Goal: Information Seeking & Learning: Learn about a topic

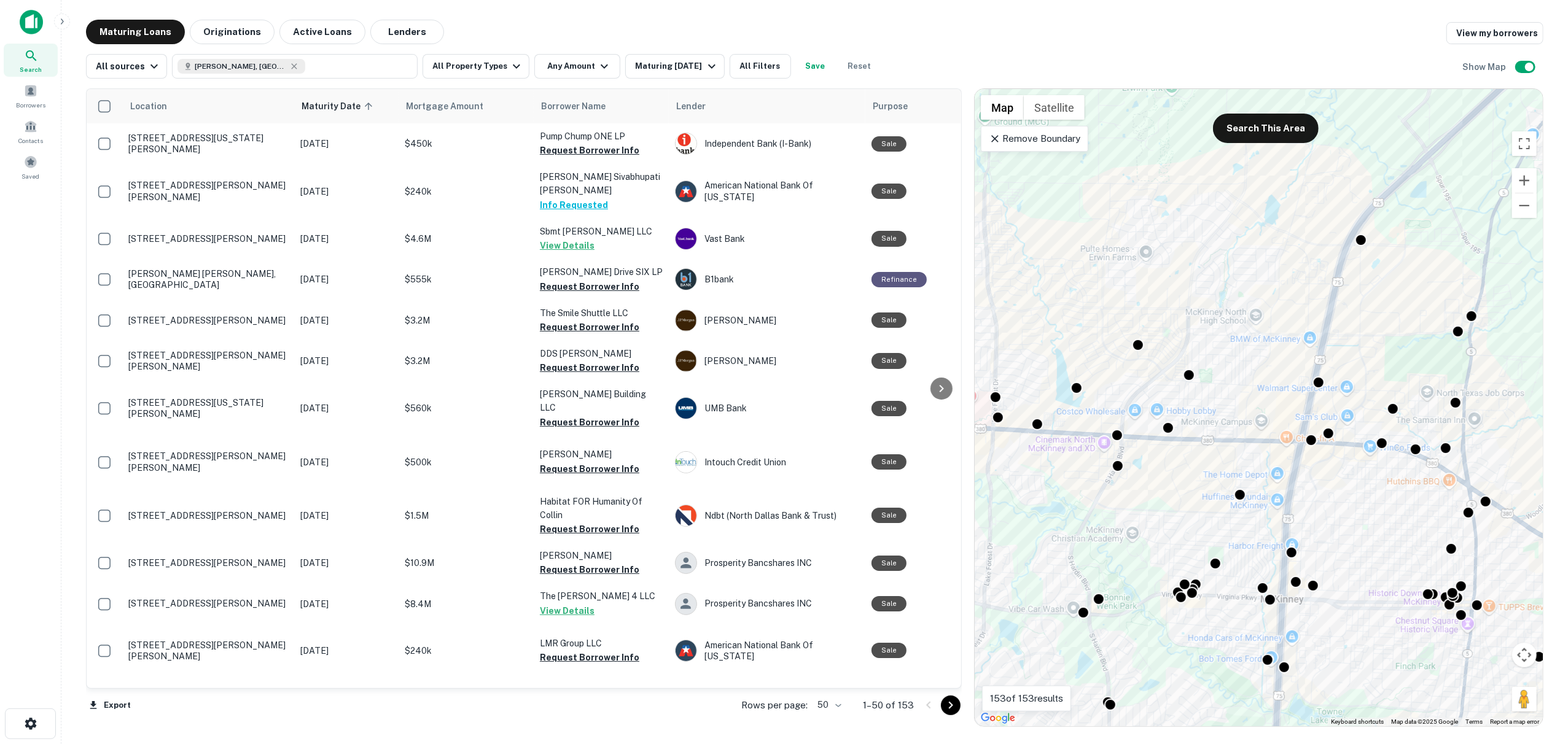
drag, startPoint x: 1351, startPoint y: 471, endPoint x: 1268, endPoint y: 447, distance: 86.4
click at [1249, 451] on div "To activate drag with keyboard, press Alt + Enter. Once in keyboard drag state,…" at bounding box center [1259, 408] width 568 height 638
click at [1313, 441] on div at bounding box center [1308, 438] width 18 height 18
click at [1143, 347] on div "To navigate, press the arrow keys. To activate drag with keyboard, press Alt + …" at bounding box center [1259, 408] width 568 height 638
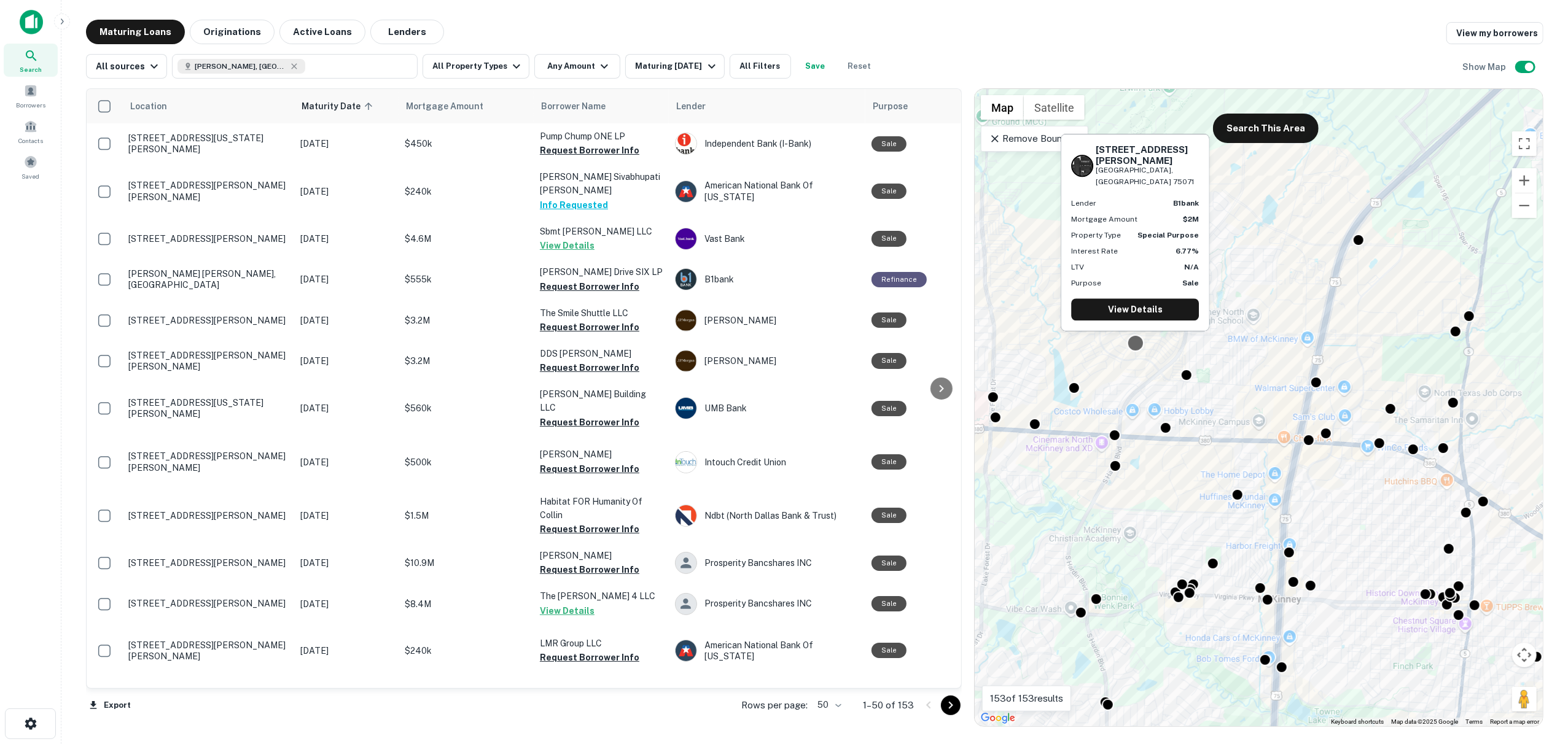
click at [1138, 346] on div at bounding box center [1135, 343] width 18 height 18
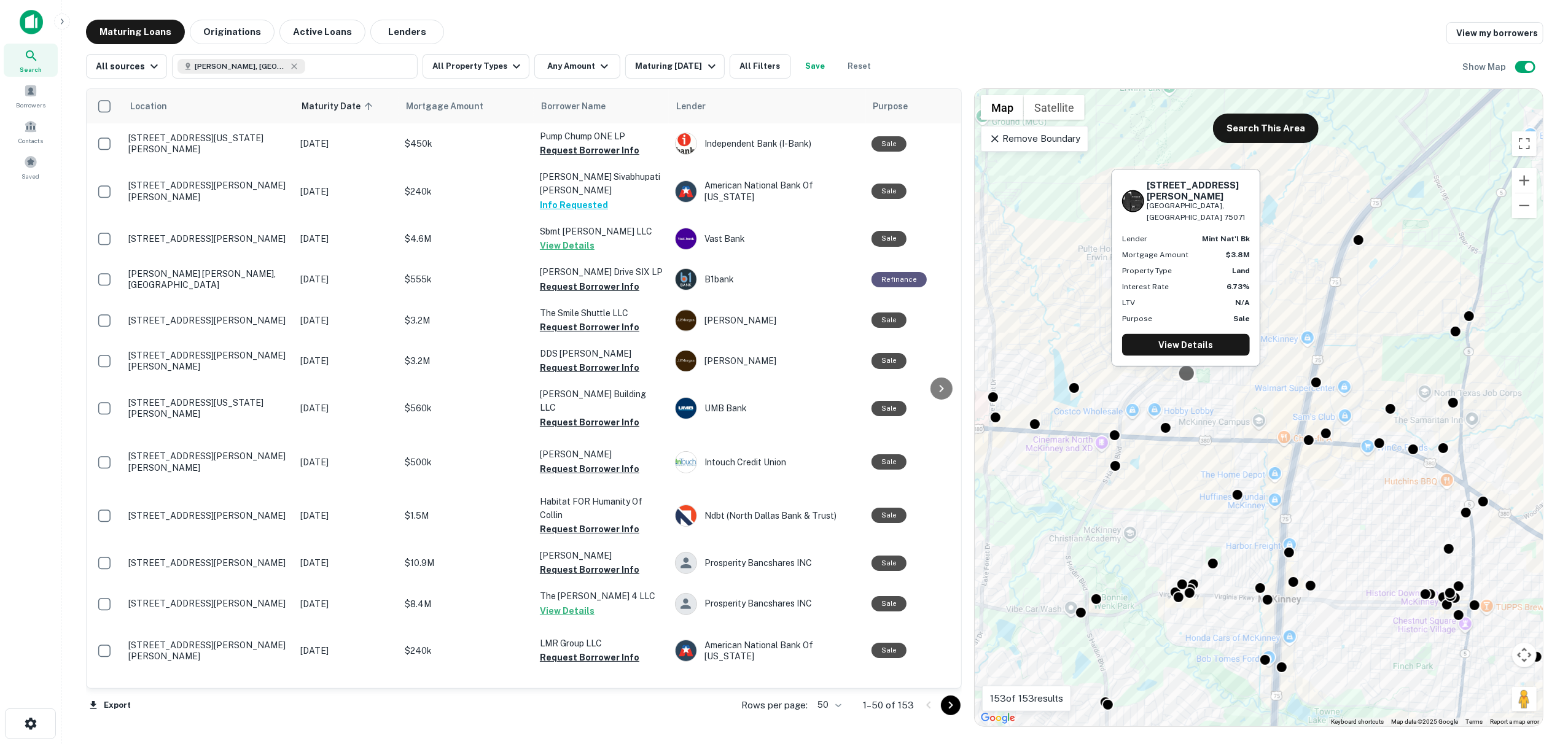
click at [1187, 375] on div at bounding box center [1186, 374] width 18 height 18
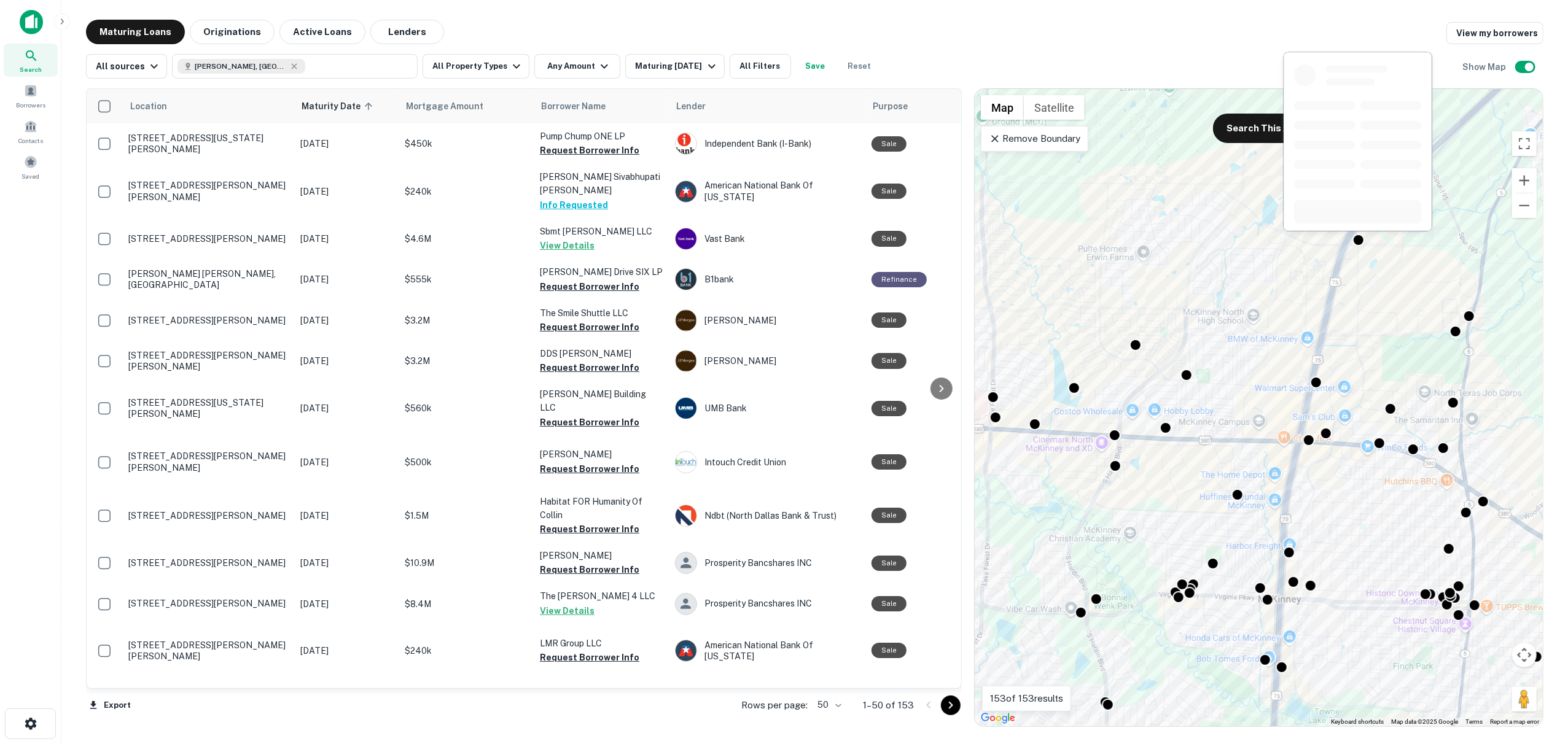
click at [1358, 233] on div at bounding box center [1358, 146] width 151 height 189
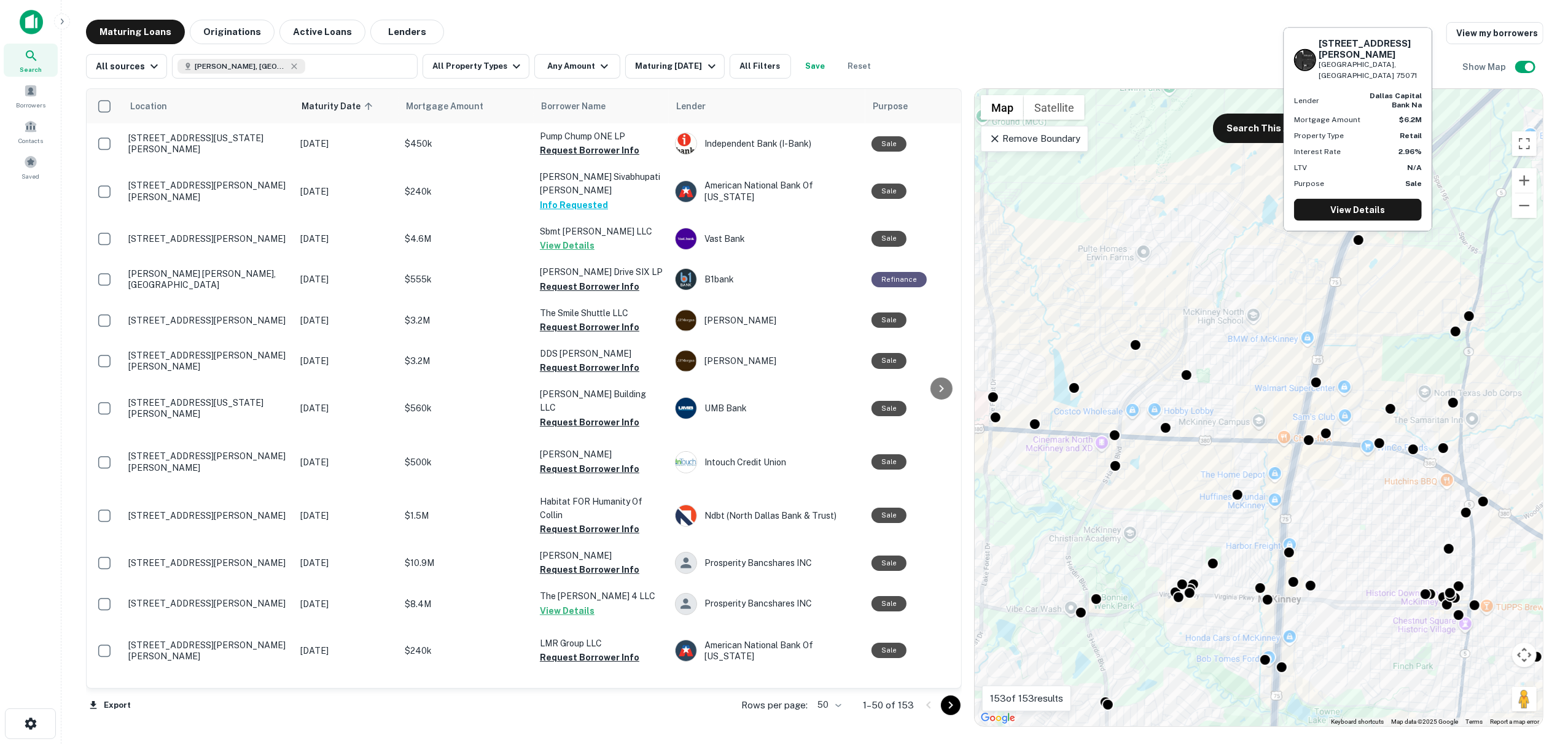
click at [1357, 237] on div "[STREET_ADDRESS][PERSON_NAME][PERSON_NAME] Lender dallas capital bank na Mortga…" at bounding box center [1358, 133] width 151 height 214
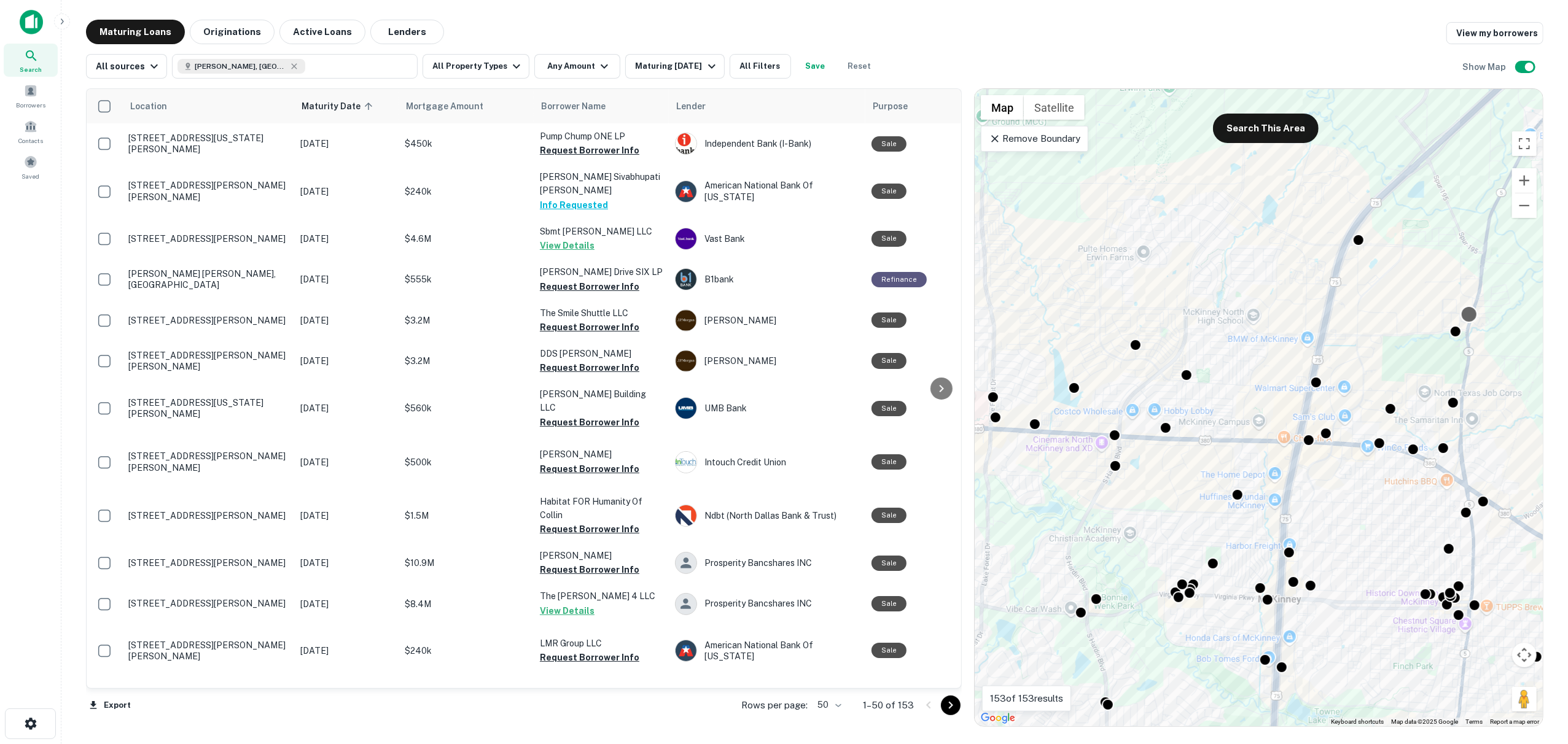
click at [1459, 313] on div "To activate drag with keyboard, press Alt + Enter. Once in keyboard drag state,…" at bounding box center [1259, 408] width 568 height 638
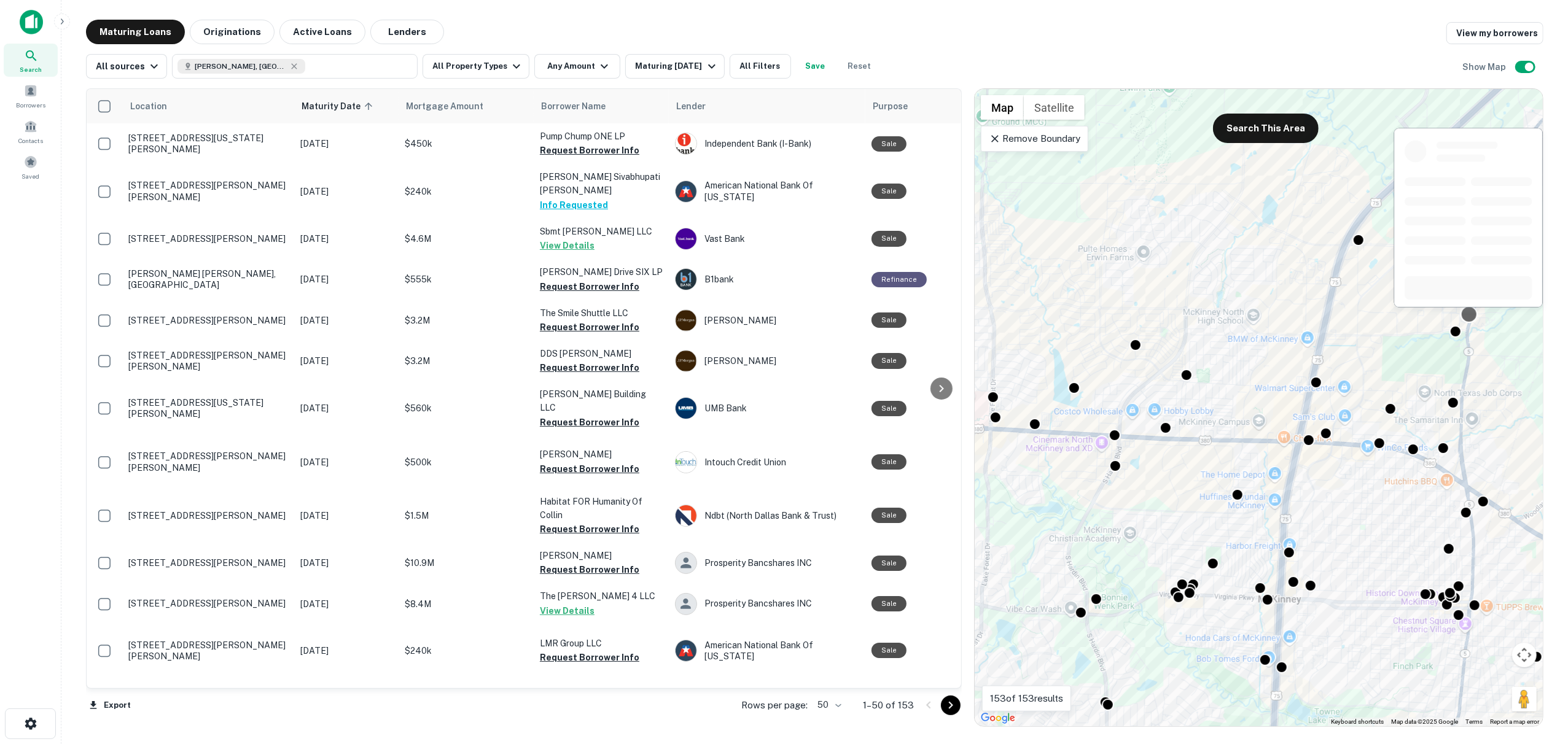
click at [1468, 312] on div at bounding box center [1468, 222] width 151 height 189
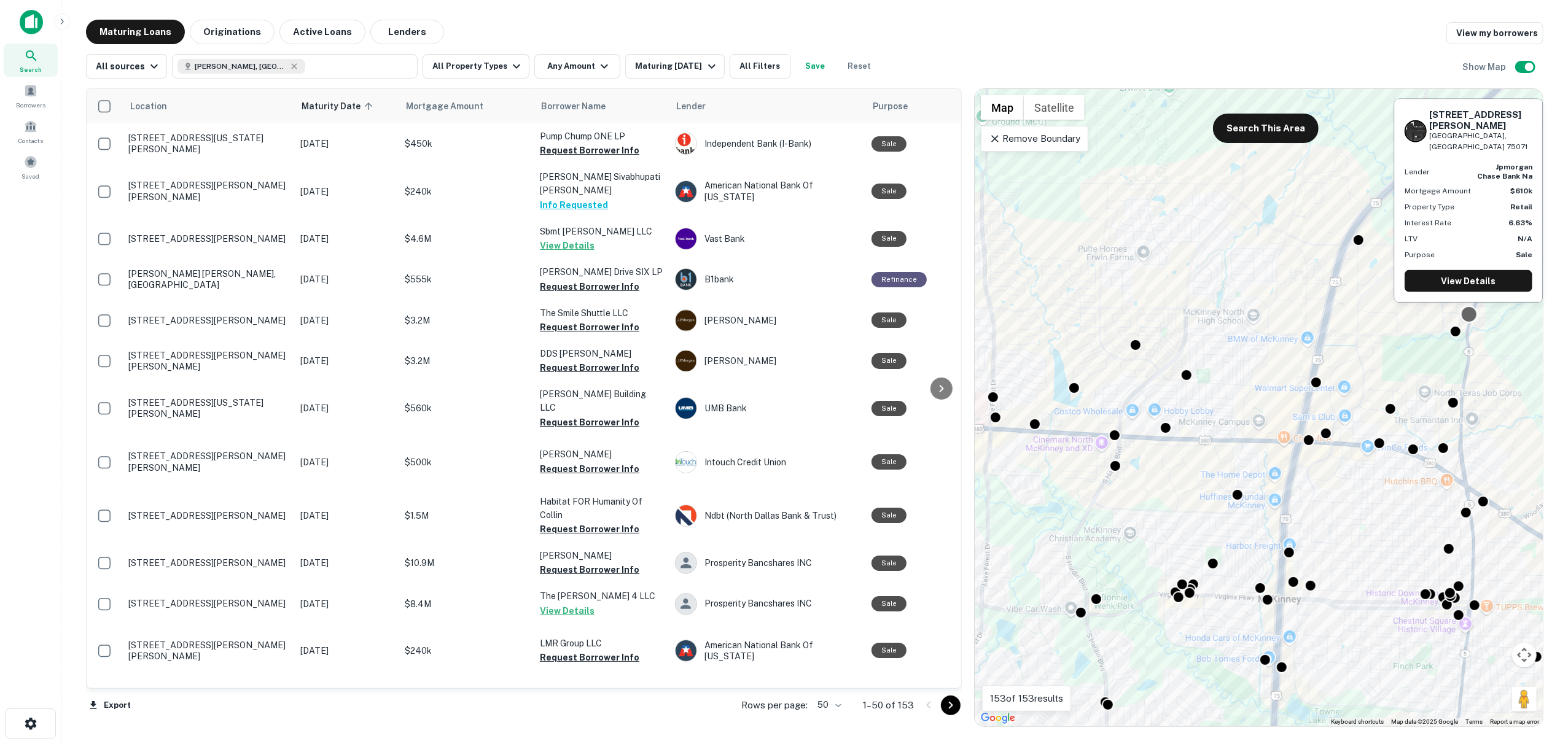
click at [1473, 316] on div at bounding box center [1468, 314] width 18 height 18
click at [1447, 131] on h6 "[STREET_ADDRESS][PERSON_NAME]" at bounding box center [1481, 121] width 103 height 22
click at [1474, 154] on div "[STREET_ADDRESS][PERSON_NAME][PERSON_NAME] Lender jpmorgan chase bank na Mortga…" at bounding box center [1468, 200] width 148 height 202
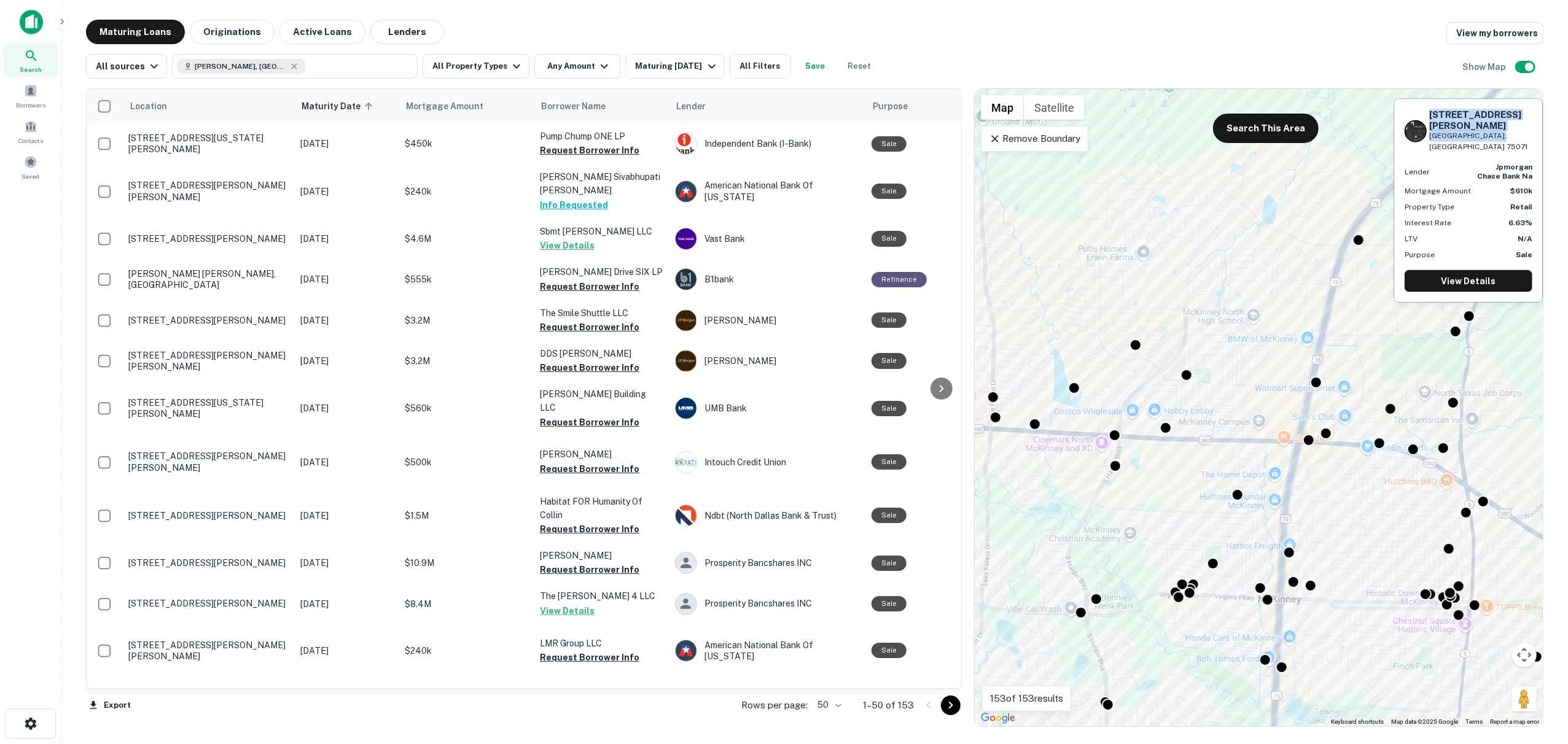
drag, startPoint x: 1499, startPoint y: 148, endPoint x: 1431, endPoint y: 134, distance: 69.4
click at [1431, 134] on div "[STREET_ADDRESS][PERSON_NAME][PERSON_NAME]" at bounding box center [1481, 131] width 103 height 44
copy div "[STREET_ADDRESS][PERSON_NAME][PERSON_NAME]"
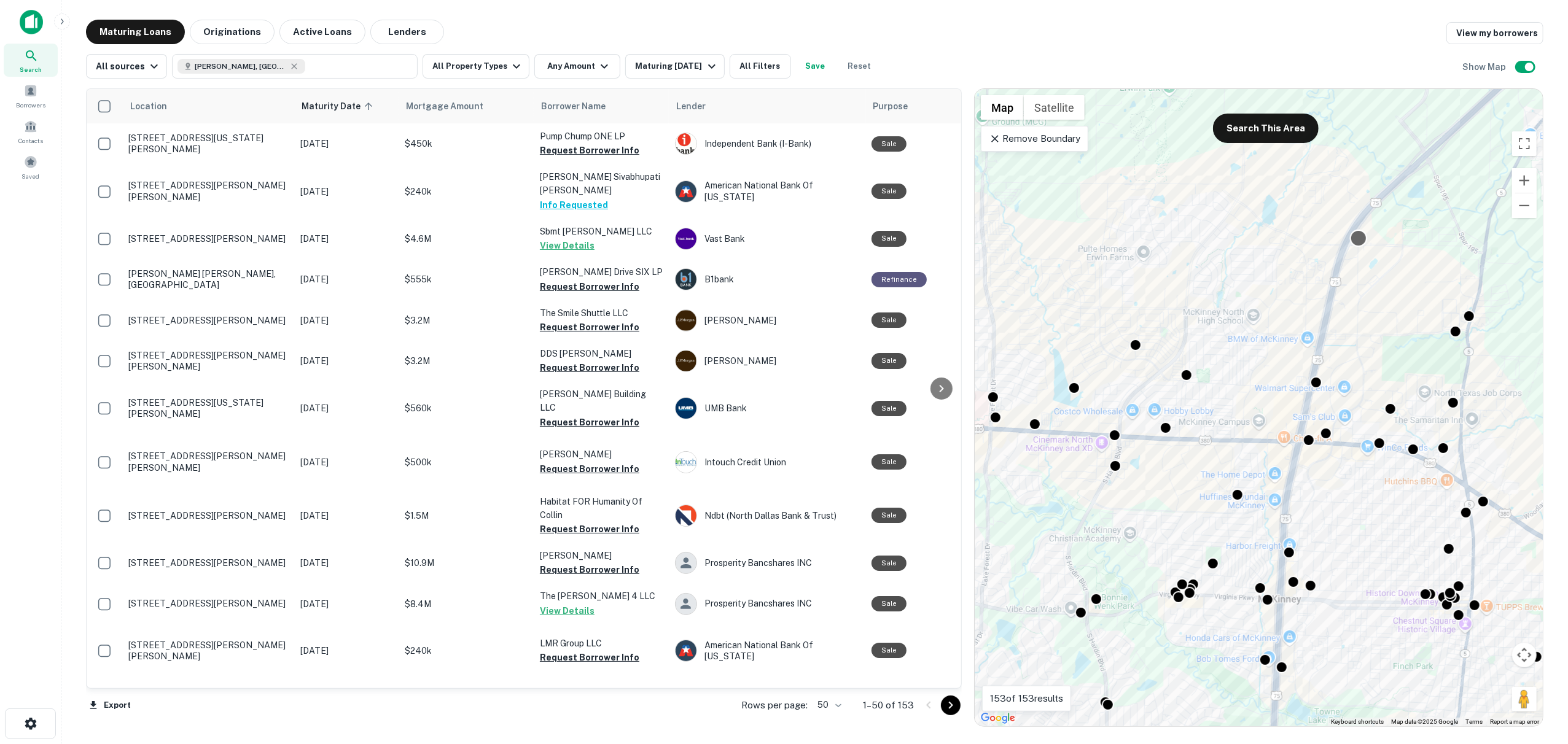
click at [1358, 240] on div at bounding box center [1358, 238] width 18 height 18
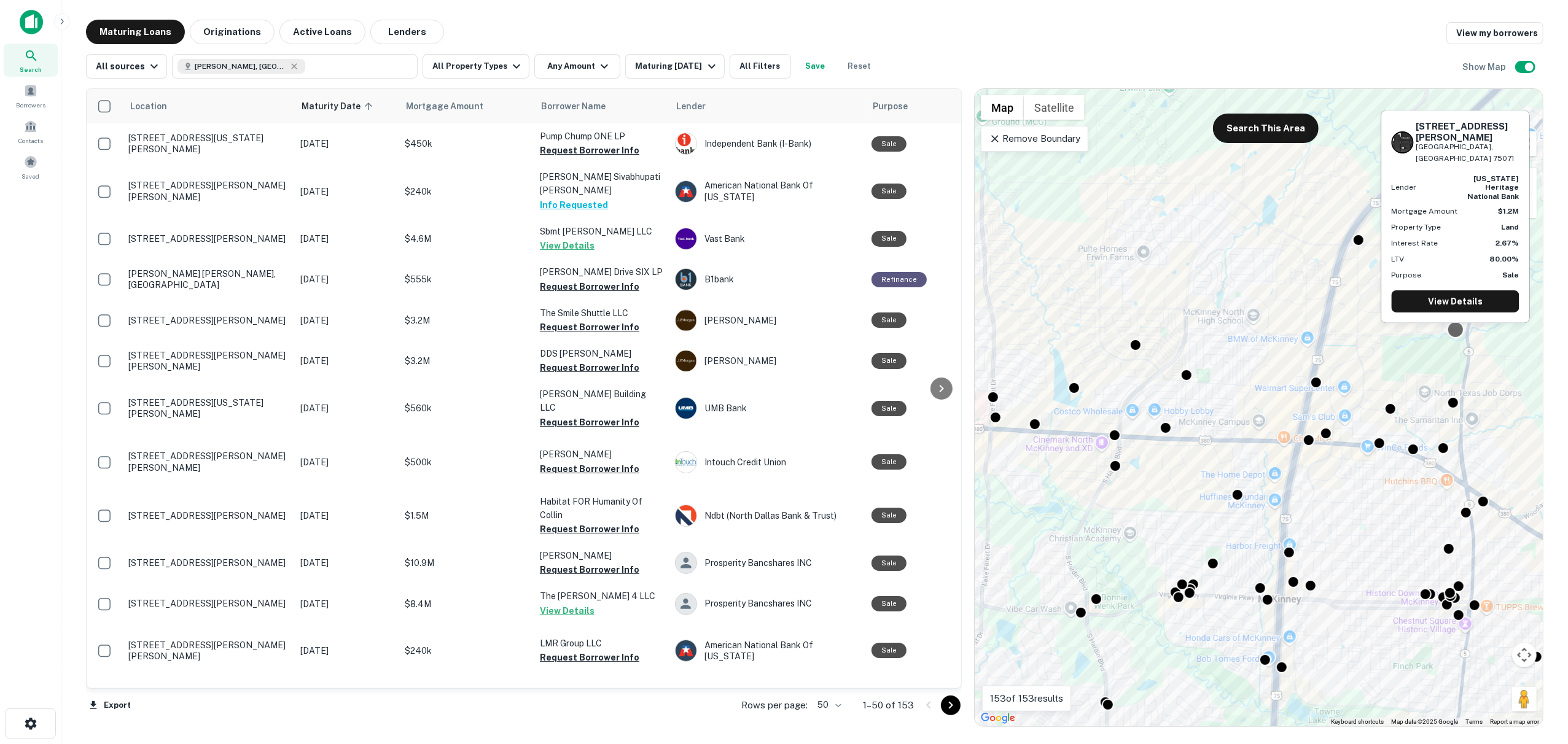
click at [1454, 334] on div at bounding box center [1455, 330] width 18 height 18
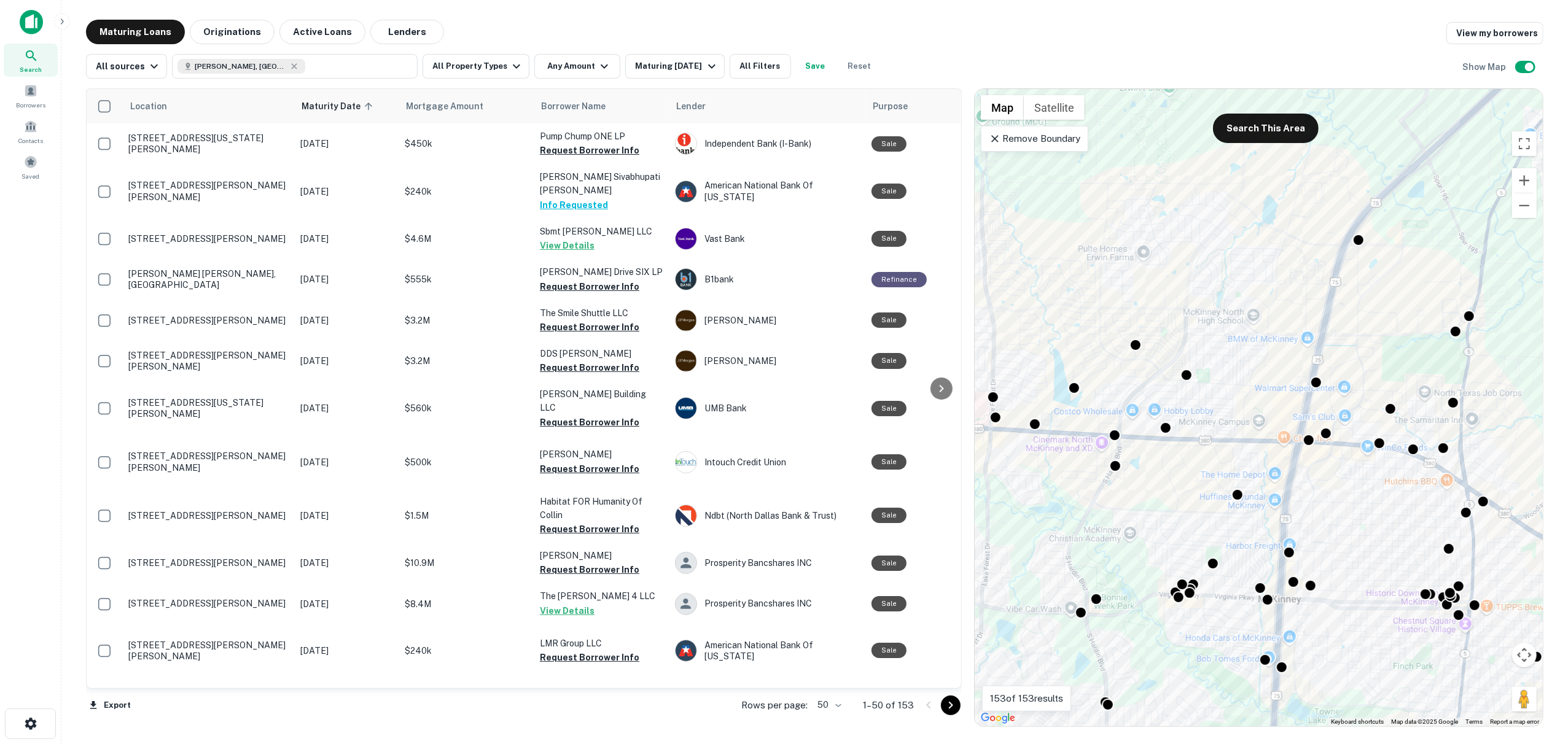
click at [1518, 360] on div "To navigate, press the arrow keys. To activate drag with keyboard, press Alt + …" at bounding box center [1259, 408] width 568 height 638
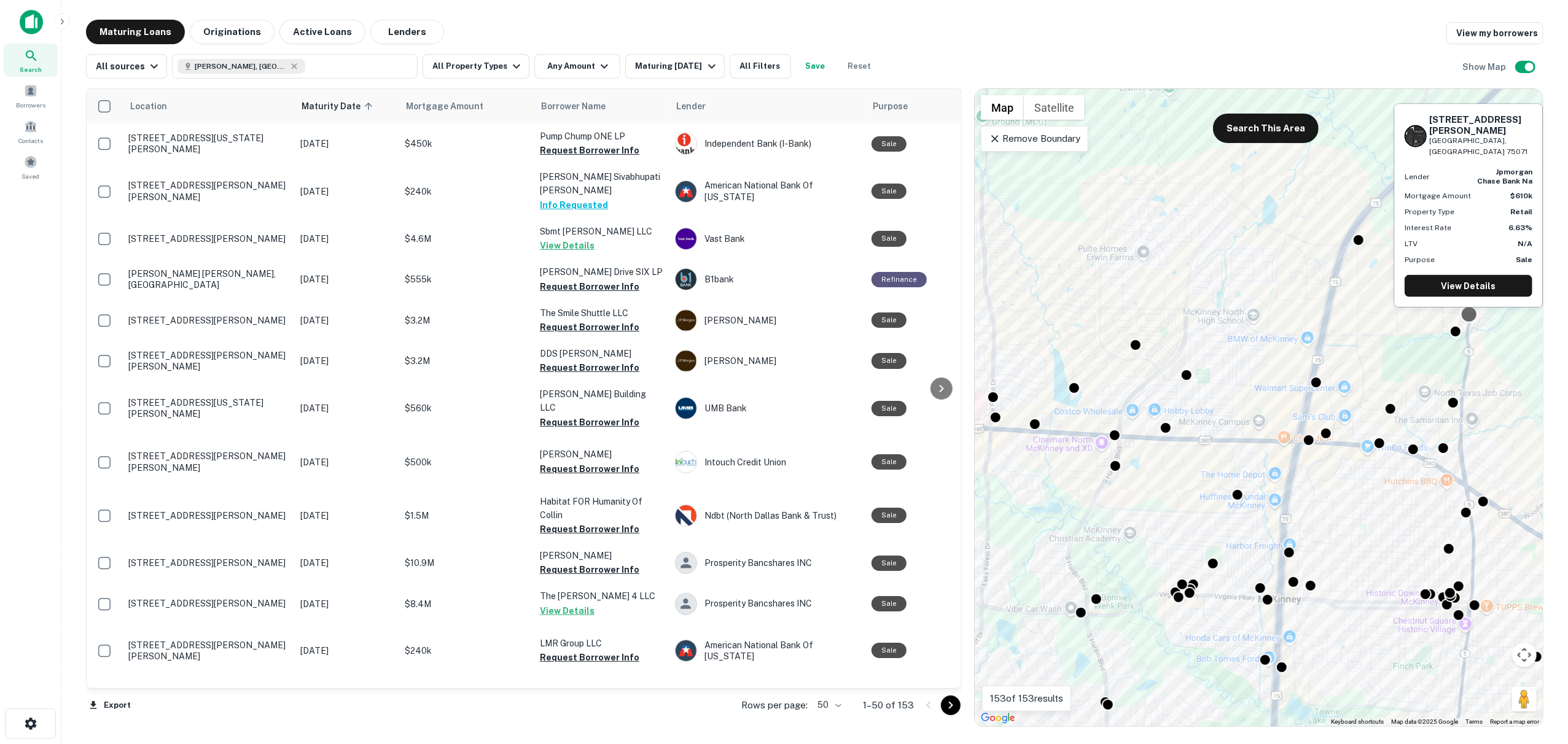
click at [1475, 318] on div at bounding box center [1468, 314] width 18 height 18
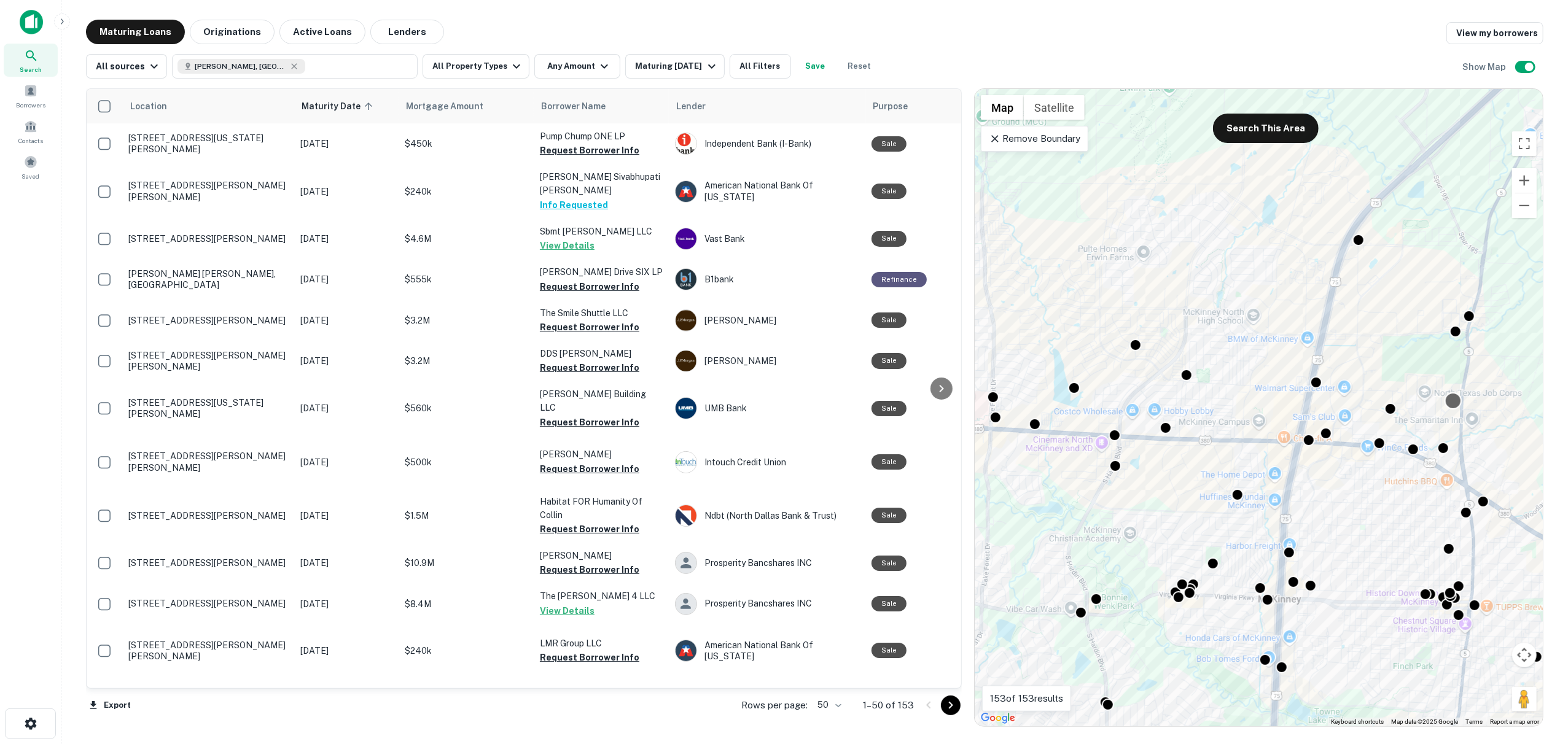
click at [1452, 404] on div at bounding box center [1452, 401] width 18 height 18
click at [1447, 397] on div at bounding box center [1452, 401] width 18 height 18
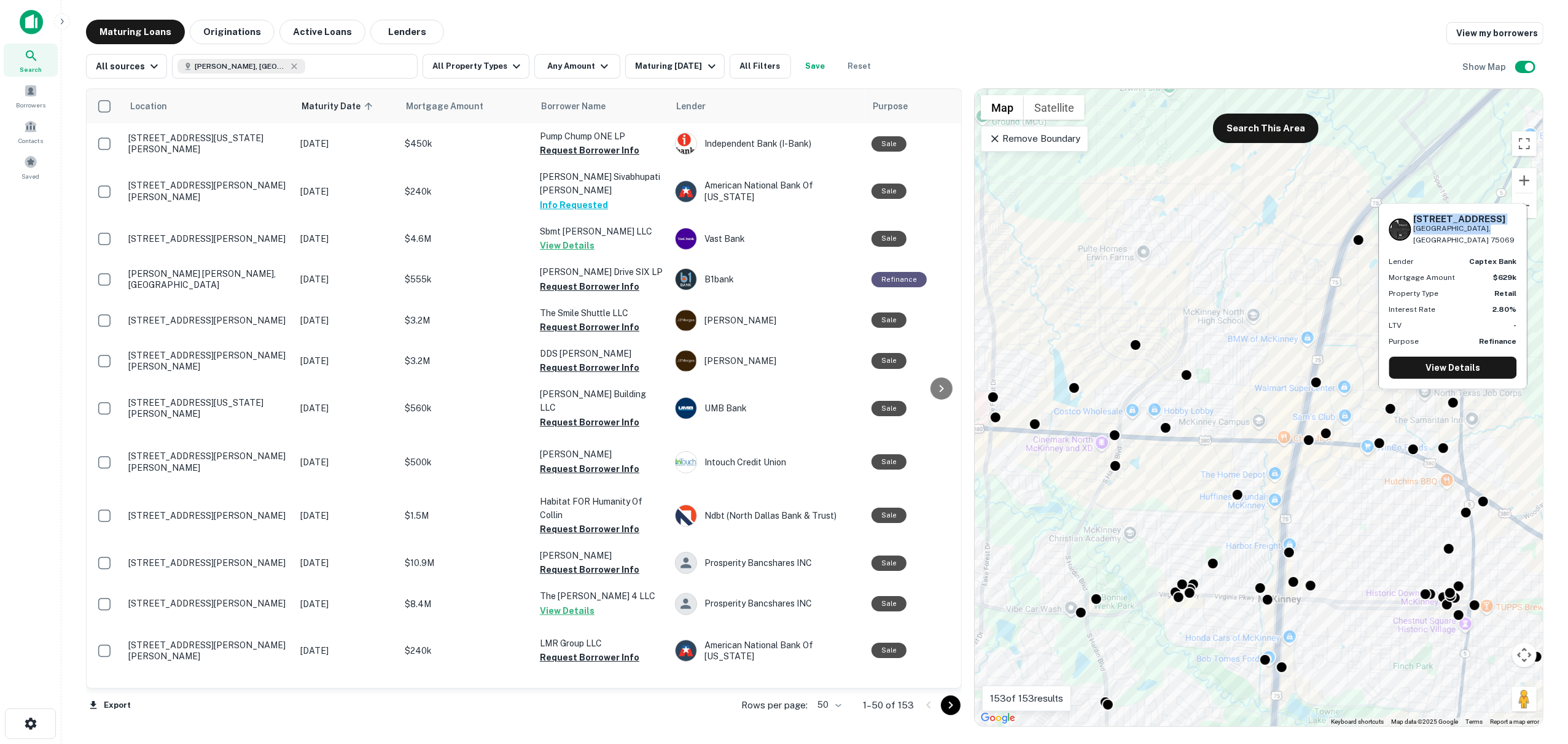
drag, startPoint x: 1484, startPoint y: 241, endPoint x: 1412, endPoint y: 232, distance: 72.6
click at [1412, 232] on div "[STREET_ADDRESS][PERSON_NAME]" at bounding box center [1453, 230] width 128 height 32
copy div "[STREET_ADDRESS][PERSON_NAME]"
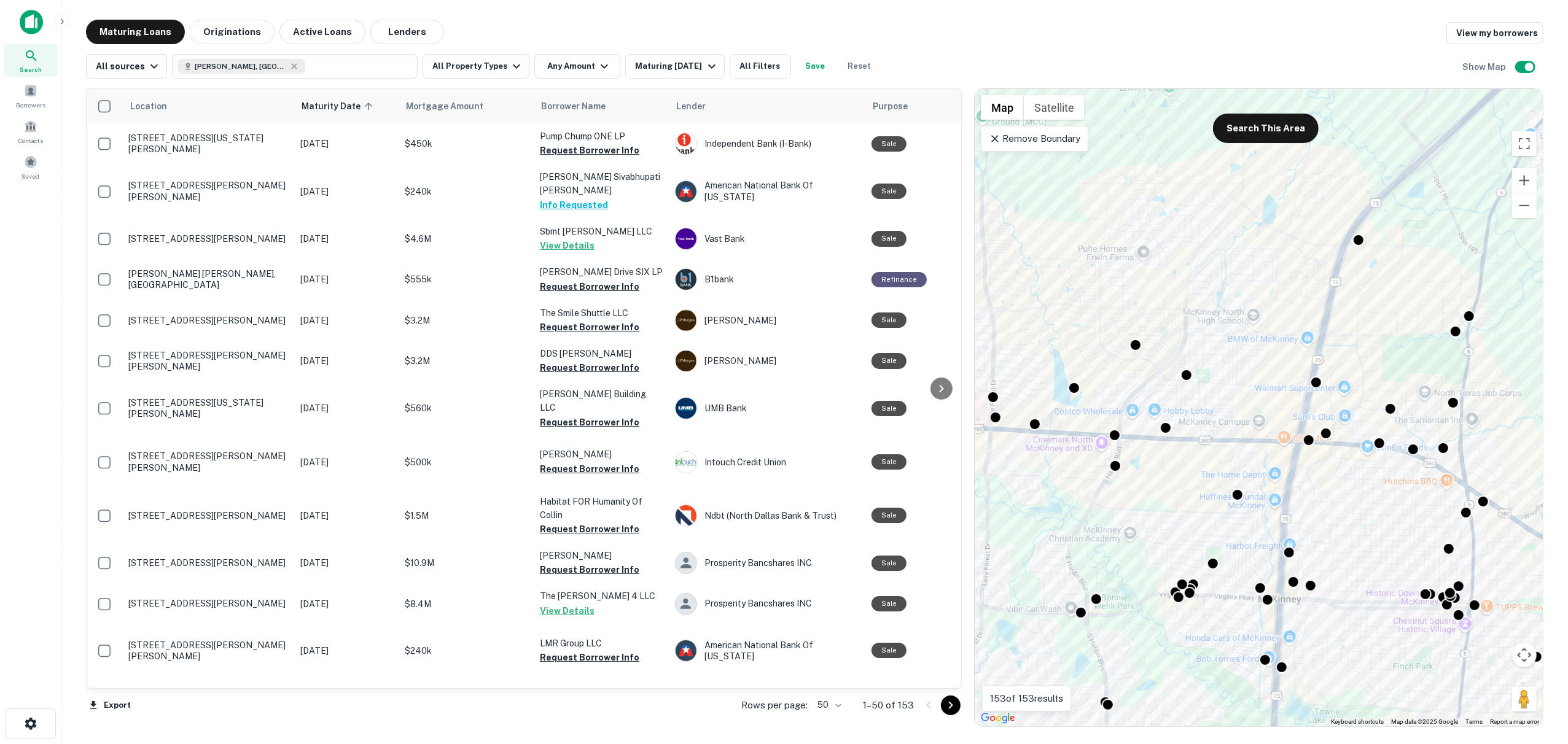
drag, startPoint x: 1366, startPoint y: 369, endPoint x: 1314, endPoint y: 318, distance: 72.8
click at [1315, 314] on div "To activate drag with keyboard, press Alt + Enter. Once in keyboard drag state,…" at bounding box center [1259, 408] width 568 height 638
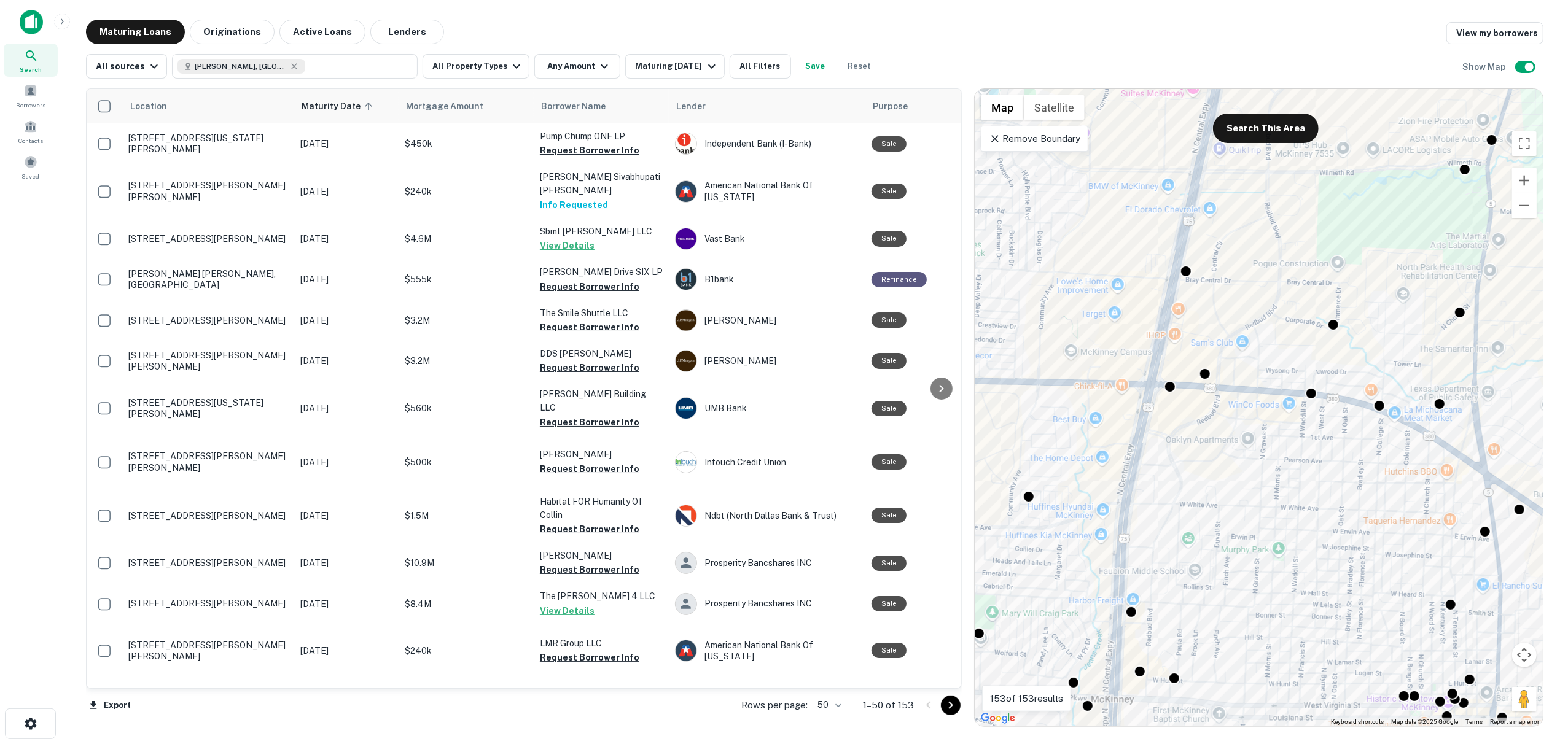
click at [488, 82] on div "Location Maturity Date sorted ascending Mortgage Amount Borrower Name Lender Pu…" at bounding box center [815, 402] width 1457 height 648
click at [495, 75] on button "All Property Types" at bounding box center [476, 66] width 107 height 24
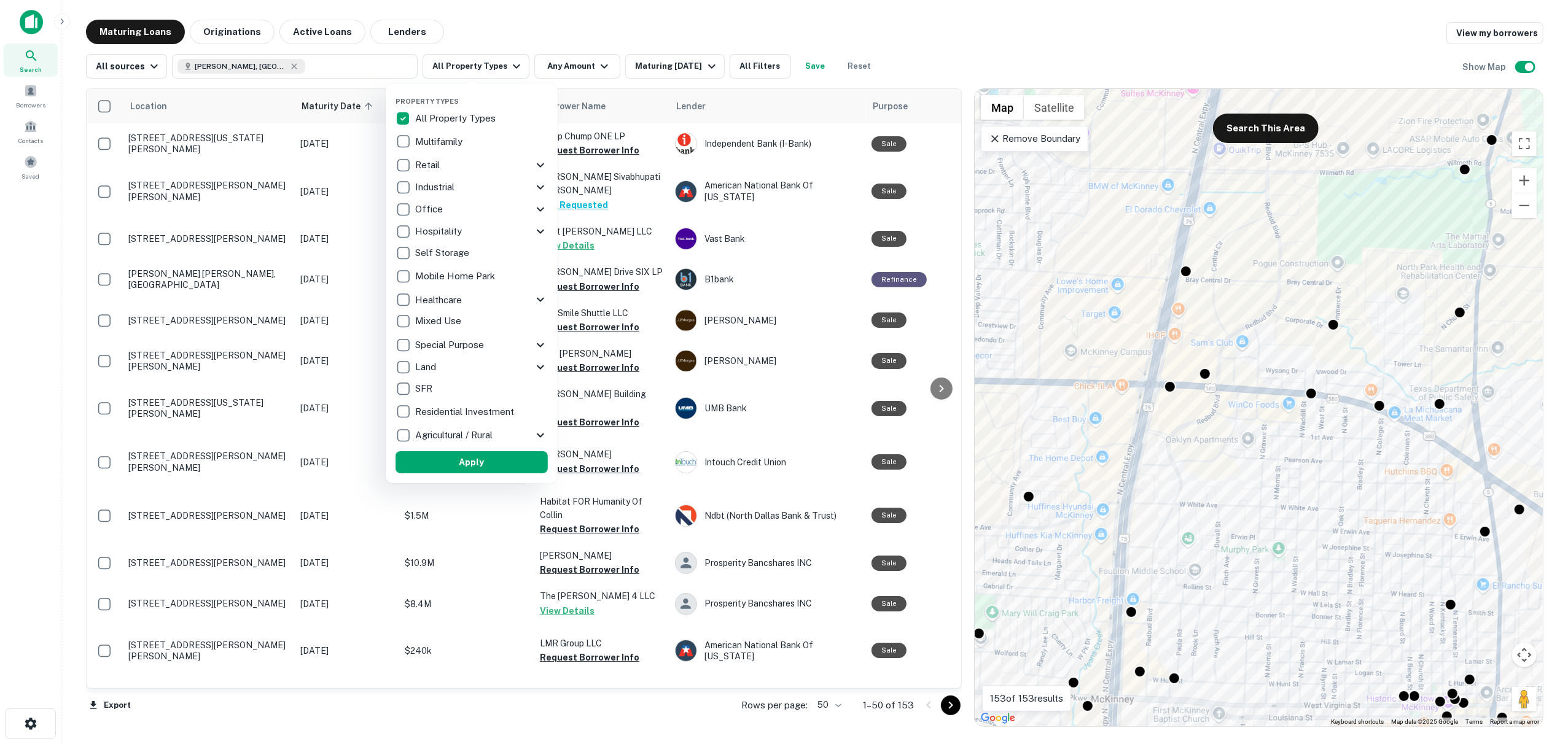
click at [593, 70] on div at bounding box center [784, 372] width 1568 height 744
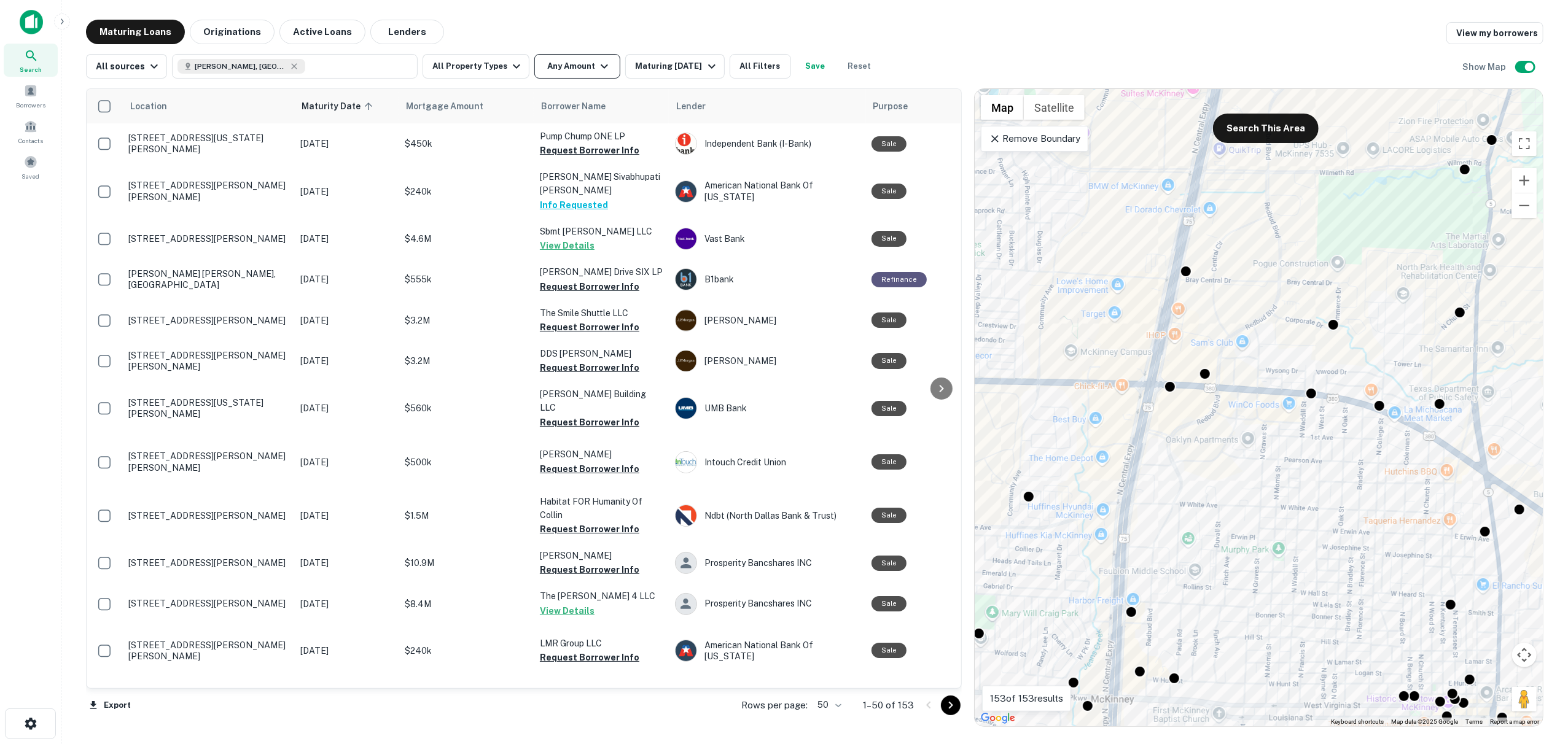
click at [597, 67] on icon "button" at bounding box center [605, 67] width 15 height 15
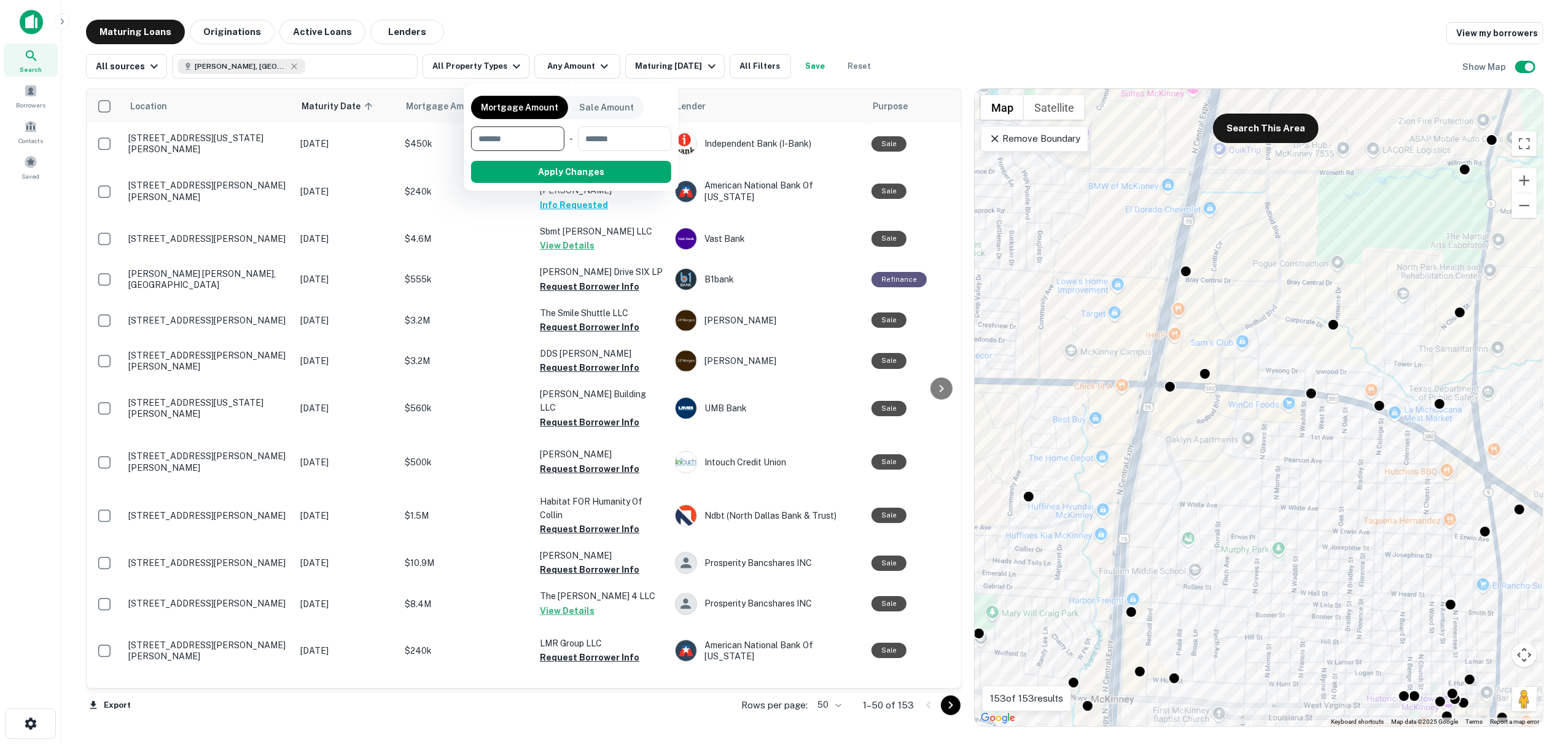
click at [595, 67] on div at bounding box center [784, 372] width 1568 height 744
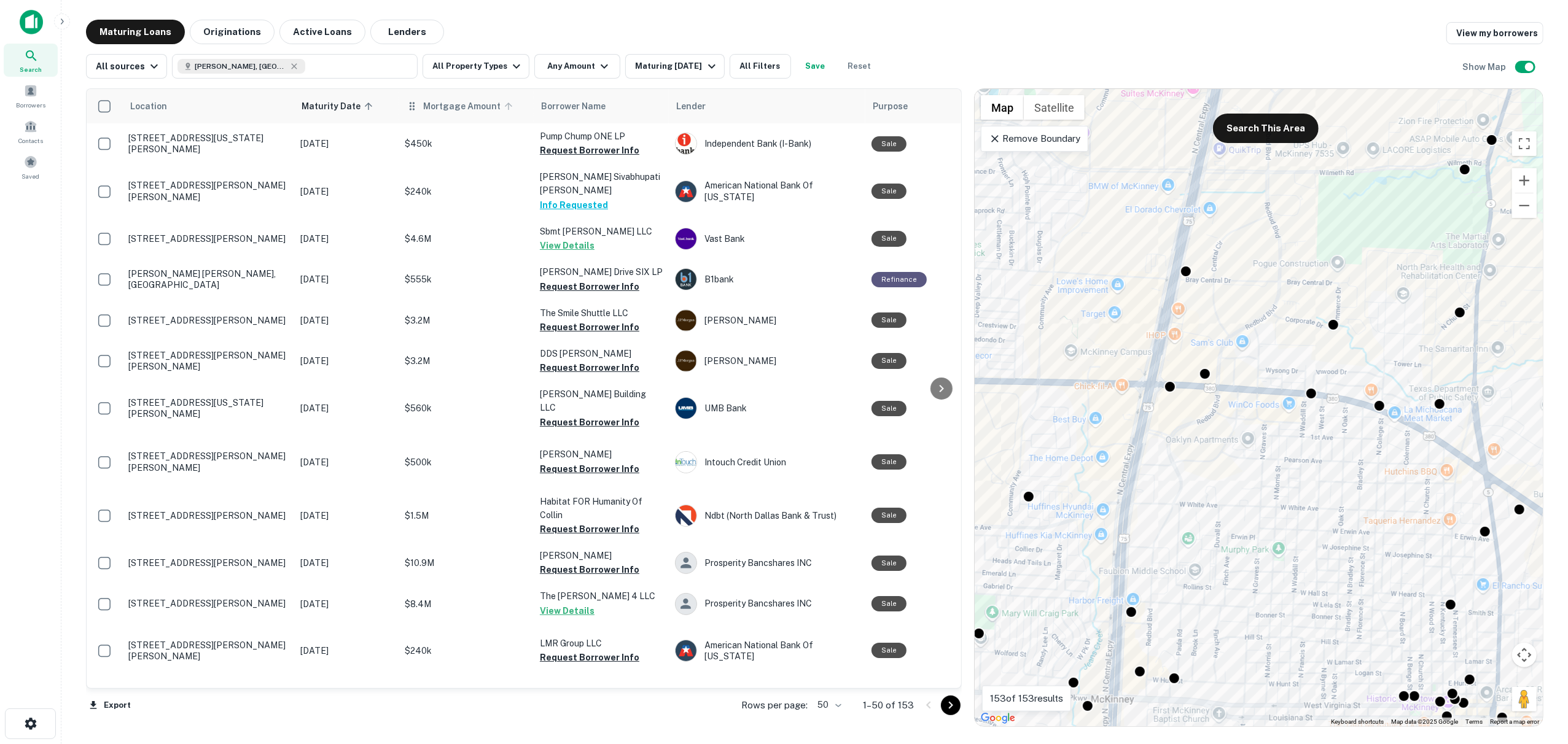
click at [425, 102] on span "Mortgage Amount" at bounding box center [470, 106] width 93 height 15
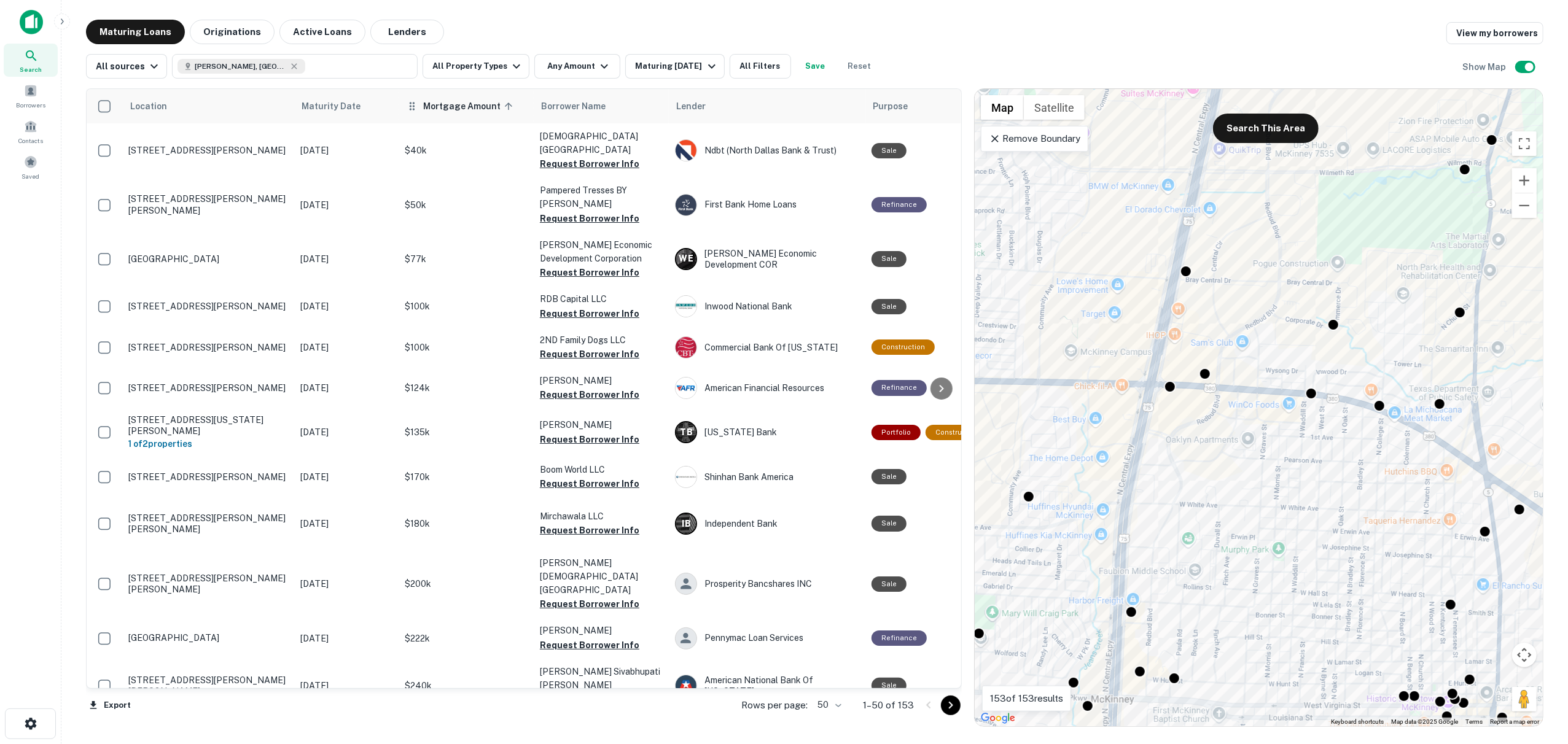
click at [456, 109] on span "Mortgage Amount sorted ascending" at bounding box center [470, 106] width 93 height 15
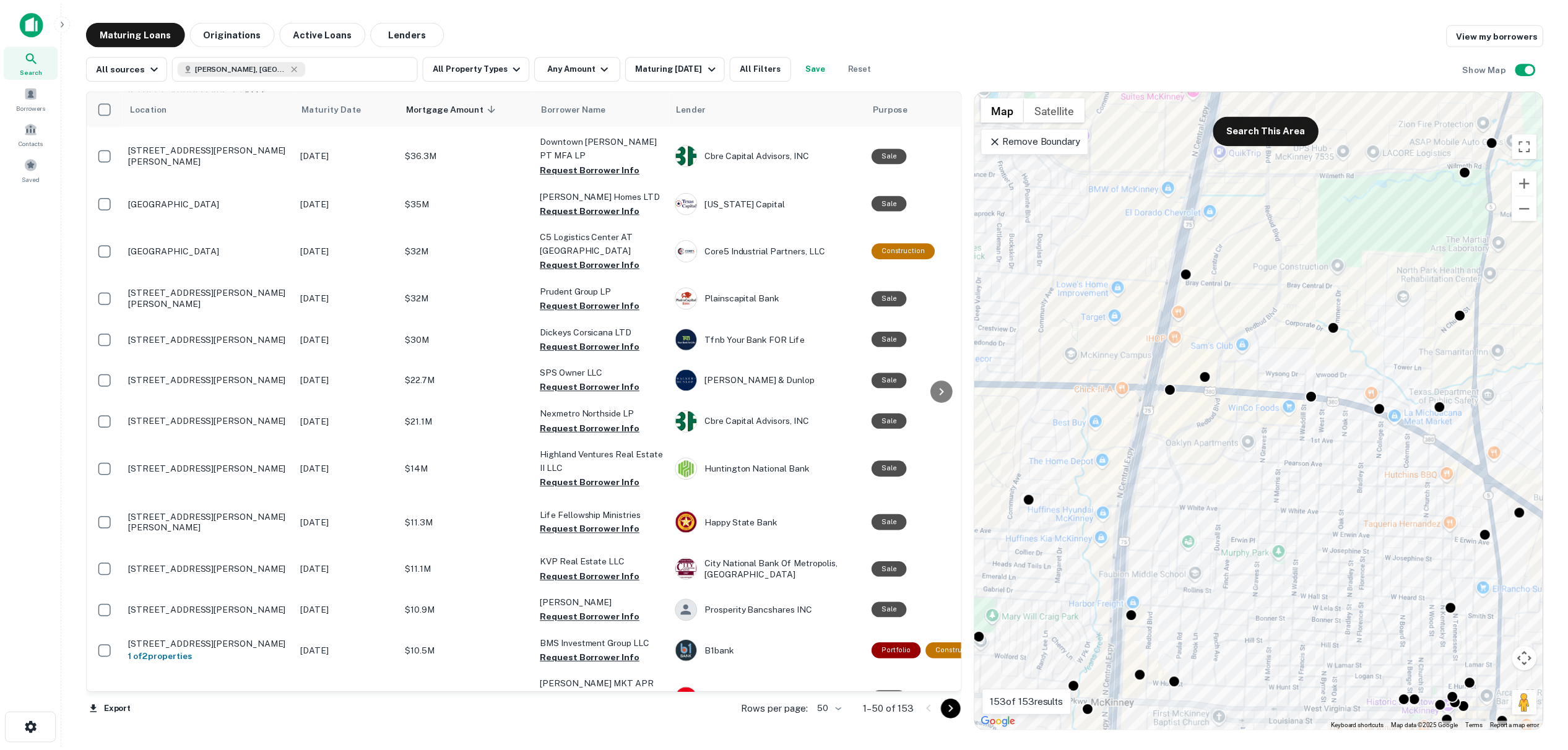
scroll to position [719, 0]
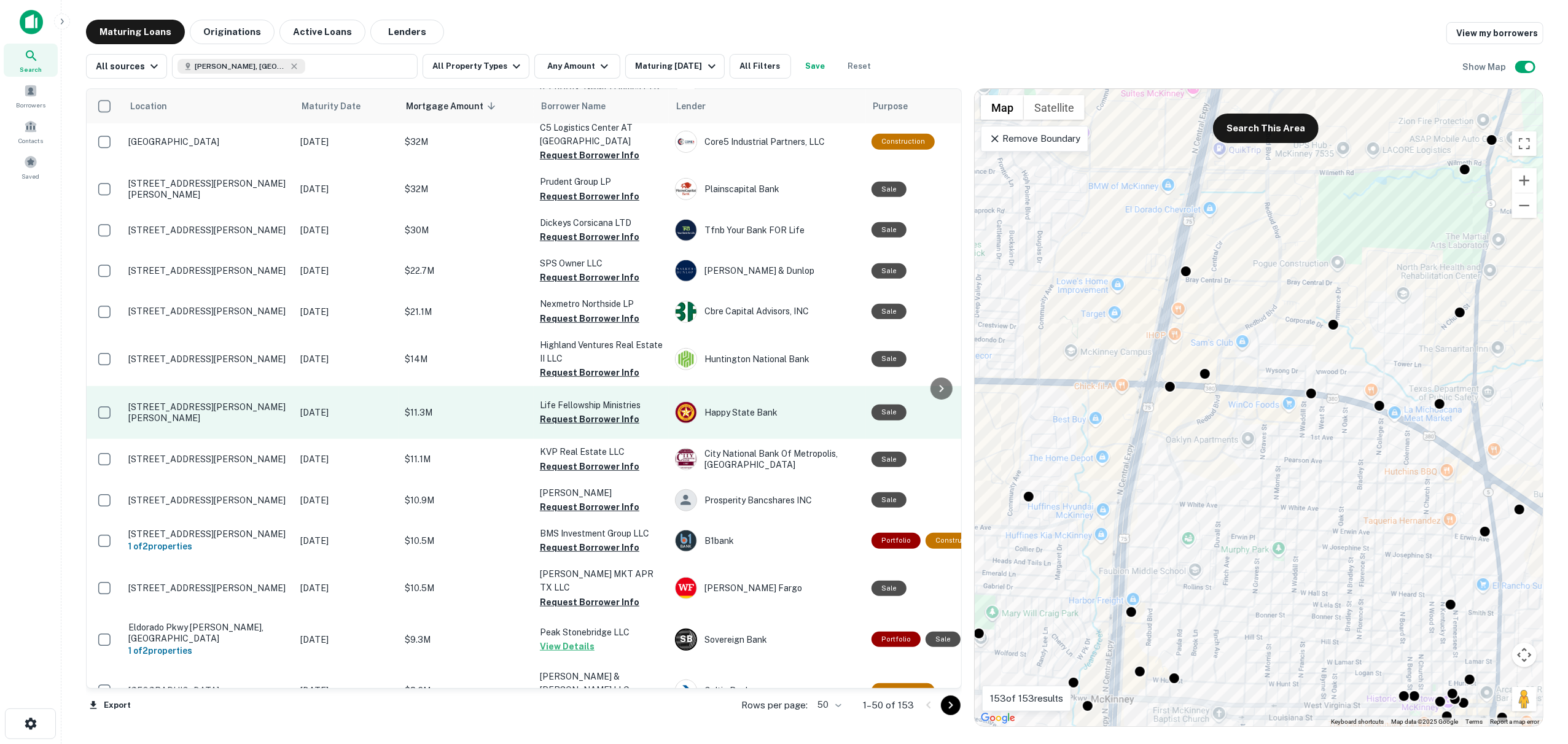
click at [420, 406] on p "$11.3M" at bounding box center [466, 413] width 123 height 14
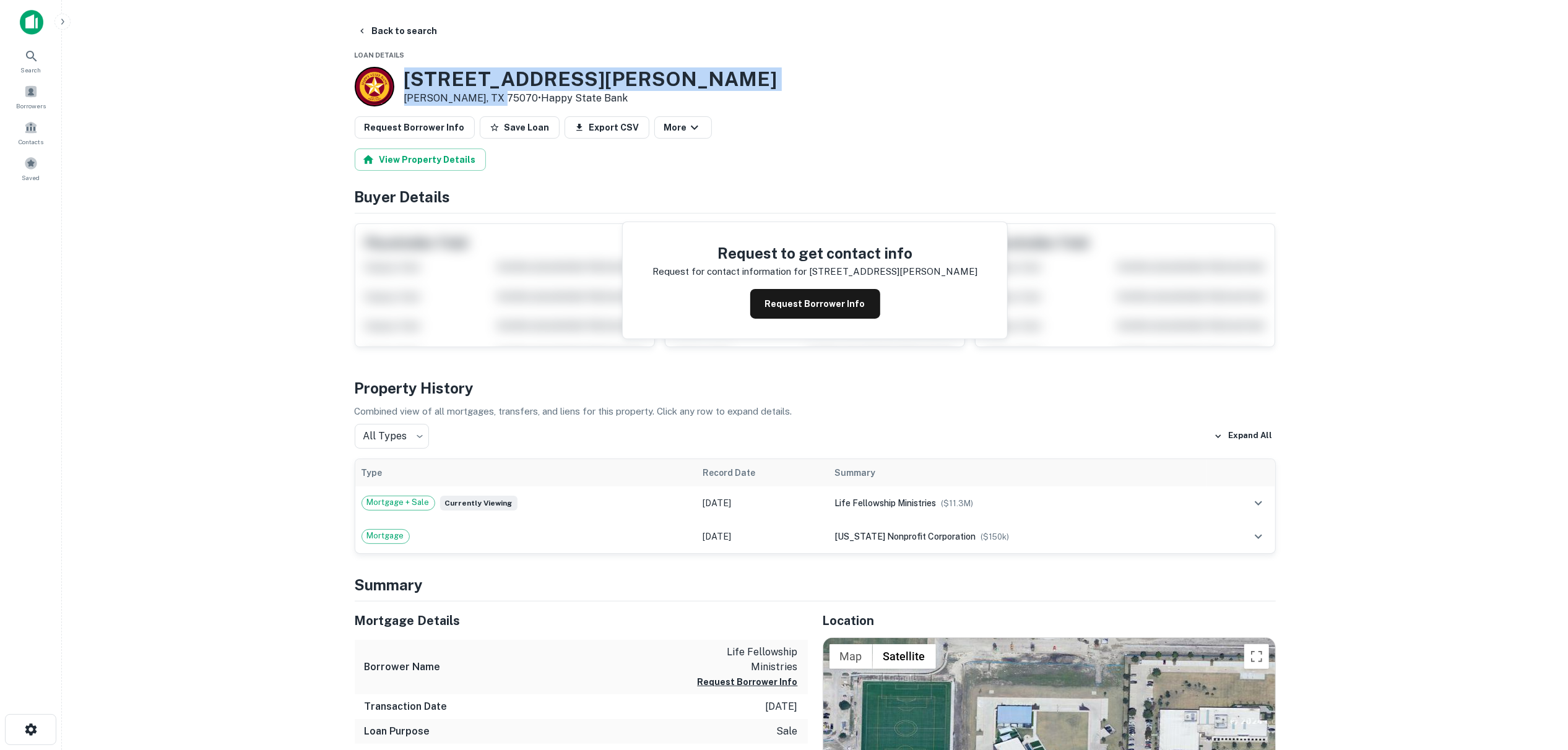
drag, startPoint x: 401, startPoint y: 83, endPoint x: 490, endPoint y: 101, distance: 90.8
click at [498, 104] on div "[STREET_ADDRESS][PERSON_NAME][PERSON_NAME] • Happy State Bank" at bounding box center [566, 87] width 423 height 40
